Goal: Task Accomplishment & Management: Manage account settings

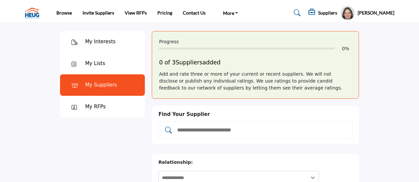
click at [79, 83] on div at bounding box center [76, 85] width 18 height 8
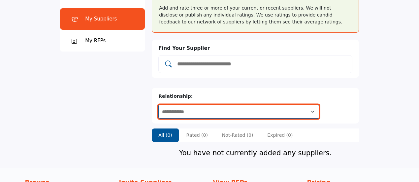
click at [236, 105] on select "**********" at bounding box center [238, 112] width 161 height 14
select select "********"
click at [191, 105] on select "**********" at bounding box center [238, 112] width 161 height 14
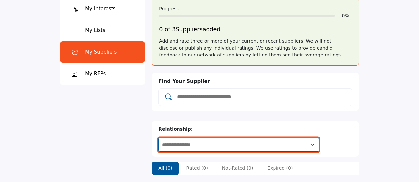
scroll to position [0, 0]
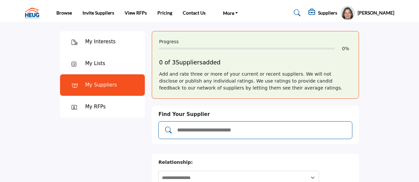
click at [189, 128] on input "Add and rate your suppliers" at bounding box center [261, 130] width 171 height 9
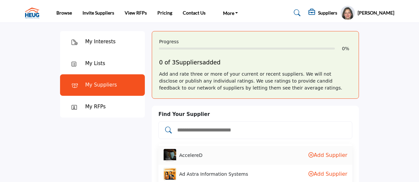
click at [94, 108] on div "My RFPs" at bounding box center [95, 107] width 20 height 8
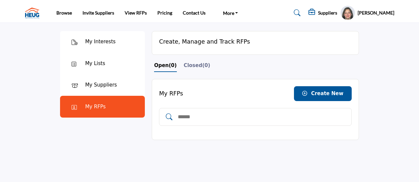
click at [91, 62] on div "My Lists" at bounding box center [95, 64] width 20 height 8
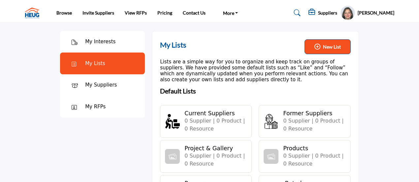
click at [87, 43] on div "My Interests" at bounding box center [100, 42] width 30 height 8
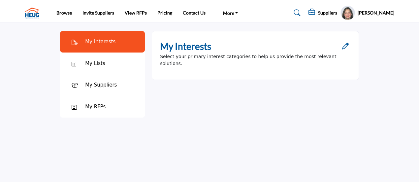
click at [345, 47] on icon "Open Category Modal" at bounding box center [345, 46] width 7 height 7
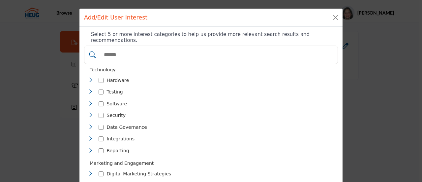
click at [103, 87] on div "Testing 5" at bounding box center [107, 92] width 39 height 10
click at [99, 89] on div at bounding box center [101, 92] width 5 height 10
click at [96, 111] on div "Security 33" at bounding box center [109, 116] width 42 height 10
click at [102, 123] on div "Data Governance 10" at bounding box center [119, 127] width 63 height 10
click at [96, 134] on div "Integrations 25" at bounding box center [113, 139] width 50 height 10
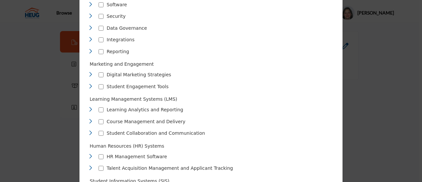
scroll to position [165, 0]
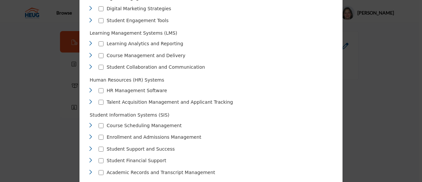
click at [102, 132] on div "Enrollment and Admissions Management 37" at bounding box center [146, 137] width 117 height 10
click at [99, 132] on div at bounding box center [101, 137] width 5 height 10
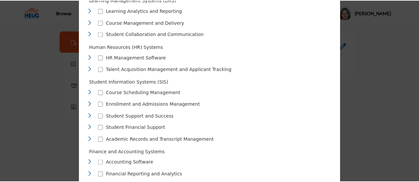
scroll to position [294, 0]
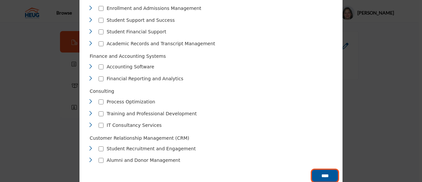
click at [320, 170] on input "****" at bounding box center [325, 176] width 26 height 12
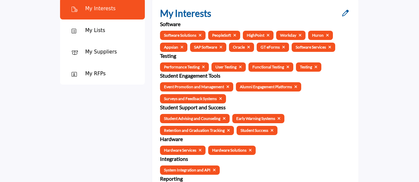
scroll to position [0, 0]
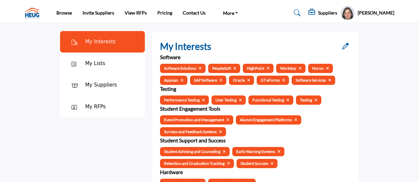
click at [73, 12] on ul "Browse Invite Suppliers View RFPs Pricing Contact Us More HEUG.org" at bounding box center [150, 13] width 189 height 12
click at [57, 14] on link "Browse" at bounding box center [64, 13] width 16 height 6
